Goal: Task Accomplishment & Management: Use online tool/utility

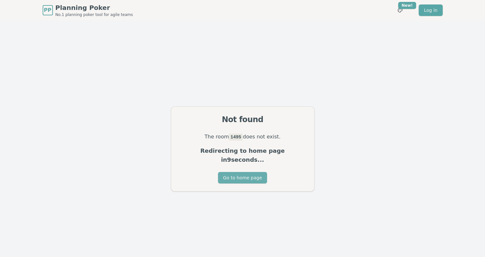
click at [249, 174] on button "Go to home page" at bounding box center [242, 178] width 49 height 12
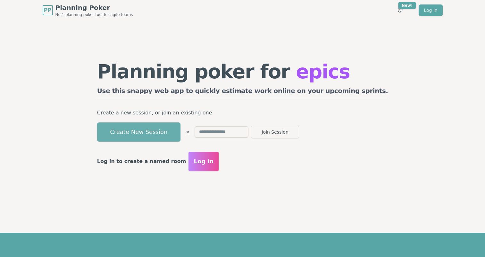
click at [173, 132] on button "Create New Session" at bounding box center [138, 132] width 83 height 19
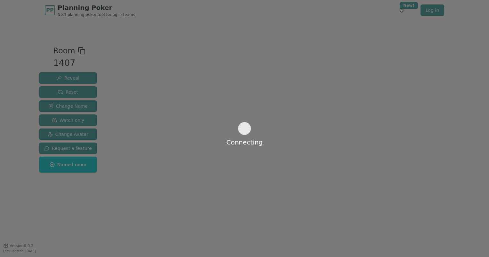
click at [114, 60] on div "Connecting Room 1407 Reveal Reset Change Name Watch only Change Avatar Request …" at bounding box center [245, 133] width 416 height 176
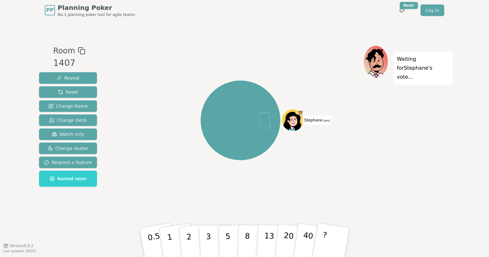
click at [78, 47] on icon at bounding box center [82, 51] width 8 height 8
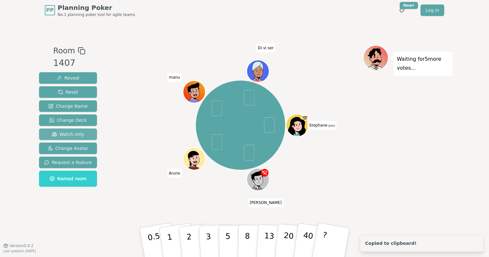
click at [82, 137] on button "Watch only" at bounding box center [68, 135] width 58 height 12
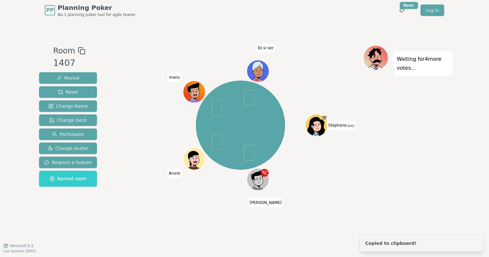
click at [253, 160] on div "Waiting for 4 more votes..." at bounding box center [408, 133] width 90 height 176
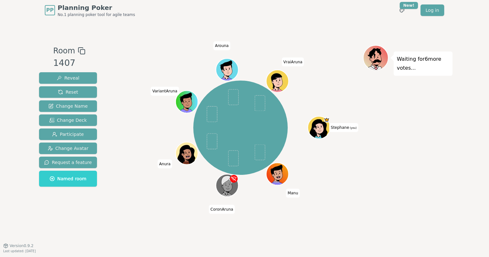
click at [253, 141] on div "Waiting for 6 more votes..." at bounding box center [408, 133] width 90 height 176
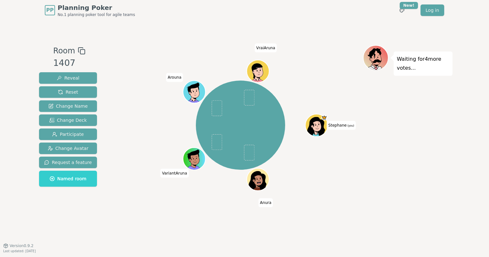
click at [253, 143] on div "Waiting for 4 more votes..." at bounding box center [408, 133] width 90 height 176
